Goal: Task Accomplishment & Management: Manage account settings

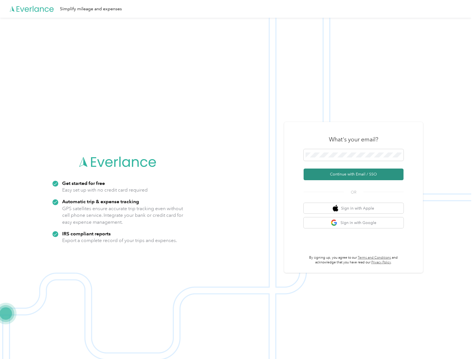
click at [350, 178] on button "Continue with Email / SSO" at bounding box center [354, 175] width 100 height 12
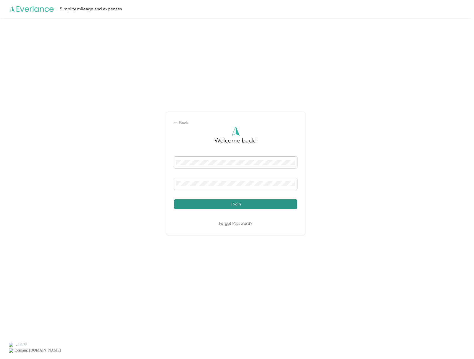
click at [231, 203] on button "Login" at bounding box center [235, 205] width 123 height 10
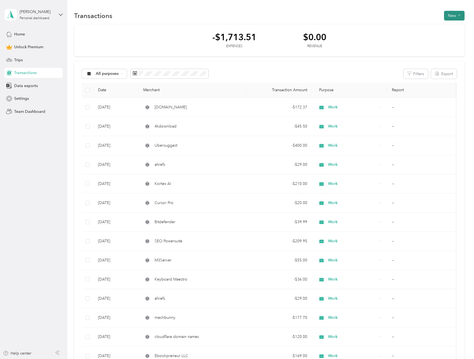
click at [448, 17] on button "New" at bounding box center [454, 16] width 21 height 10
click at [453, 27] on span "Expense" at bounding box center [451, 26] width 15 height 6
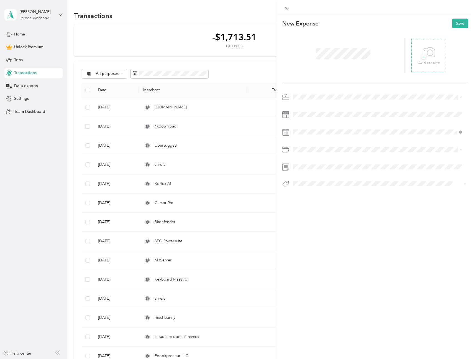
click at [426, 59] on icon at bounding box center [429, 52] width 12 height 15
click at [308, 105] on div "Work" at bounding box center [377, 107] width 165 height 6
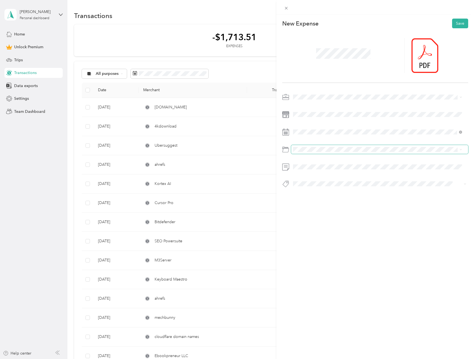
click at [387, 147] on span at bounding box center [379, 149] width 177 height 9
click at [317, 170] on div "Software" at bounding box center [377, 172] width 165 height 6
click at [458, 22] on button "Save" at bounding box center [460, 24] width 16 height 10
